Goal: Task Accomplishment & Management: Manage account settings

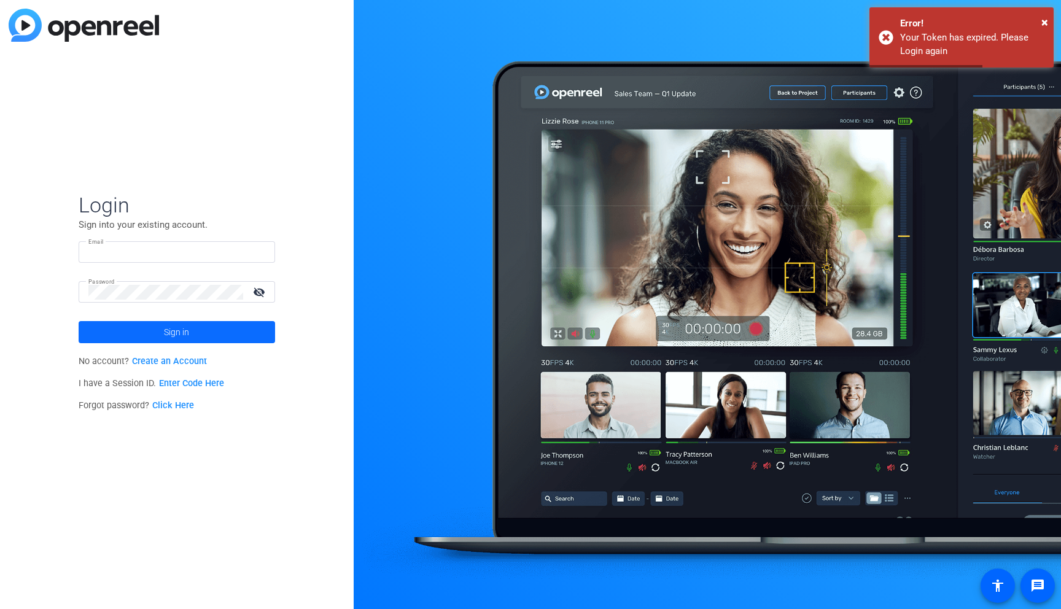
type input "[EMAIL_ADDRESS][DOMAIN_NAME]"
click at [203, 333] on span at bounding box center [177, 332] width 197 height 29
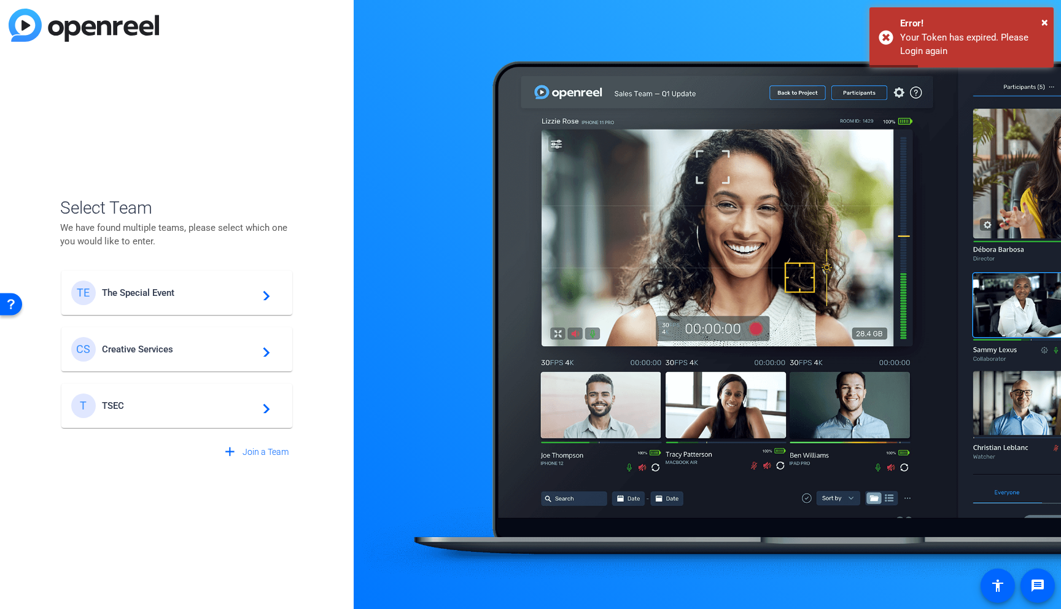
click at [205, 289] on span "The Special Event" at bounding box center [179, 292] width 154 height 11
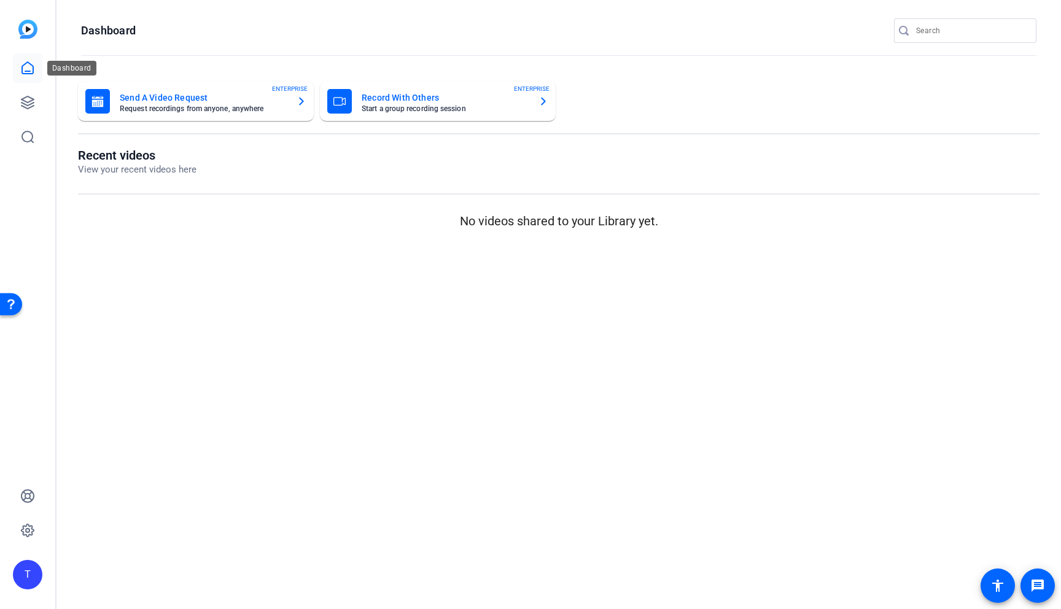
click at [23, 68] on icon at bounding box center [27, 68] width 15 height 15
click at [31, 98] on icon at bounding box center [27, 102] width 12 height 12
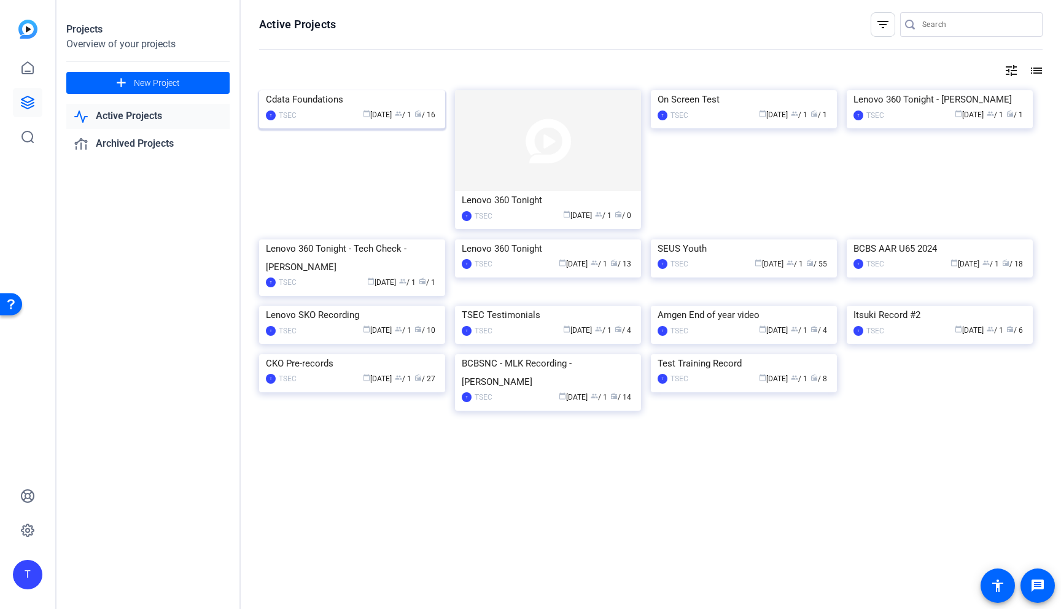
click at [313, 109] on div "Cdata Foundations" at bounding box center [352, 99] width 173 height 18
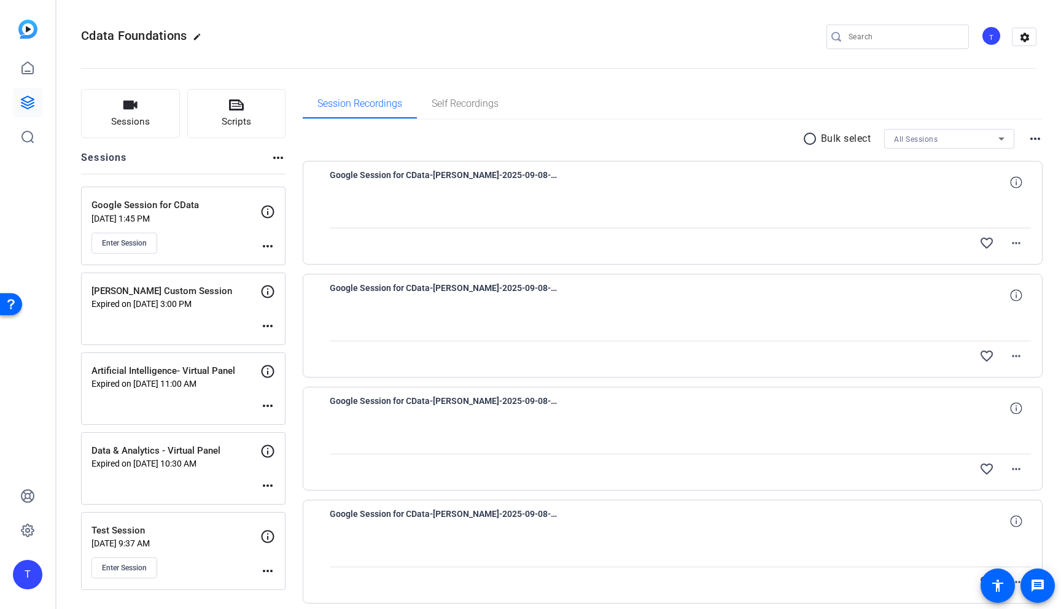
click at [268, 248] on mat-icon "more_horiz" at bounding box center [267, 246] width 15 height 15
click at [273, 262] on span "Edit Session" at bounding box center [298, 264] width 56 height 15
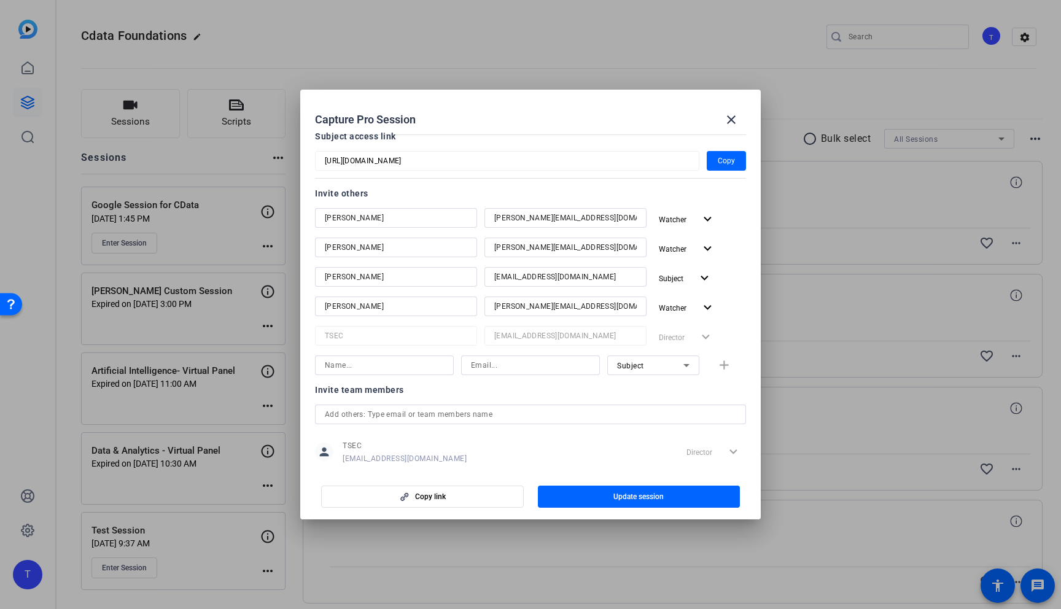
scroll to position [134, 0]
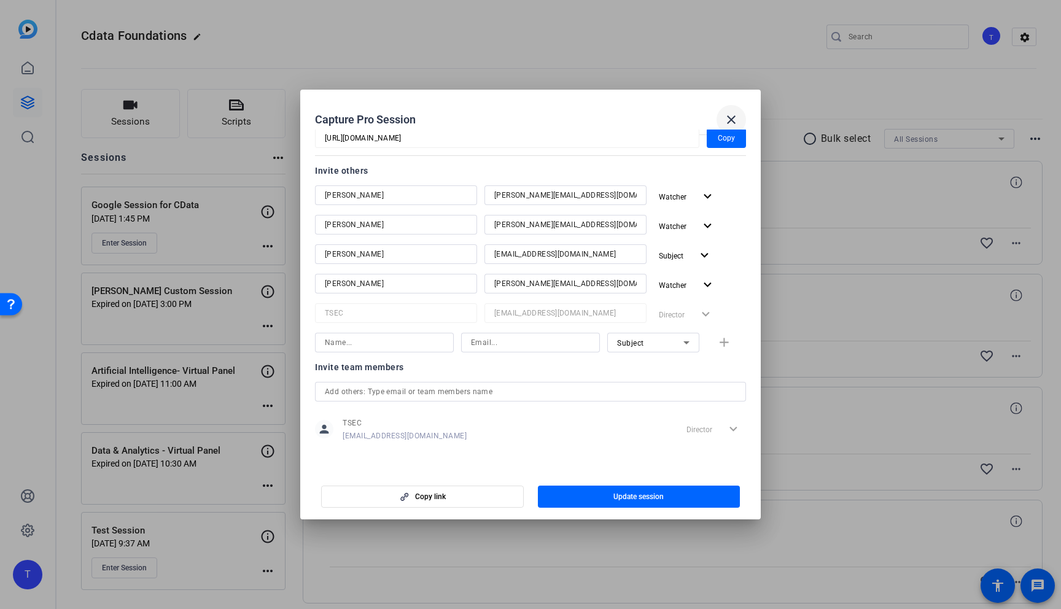
click at [731, 115] on mat-icon "close" at bounding box center [731, 119] width 15 height 15
